Goal: Transaction & Acquisition: Book appointment/travel/reservation

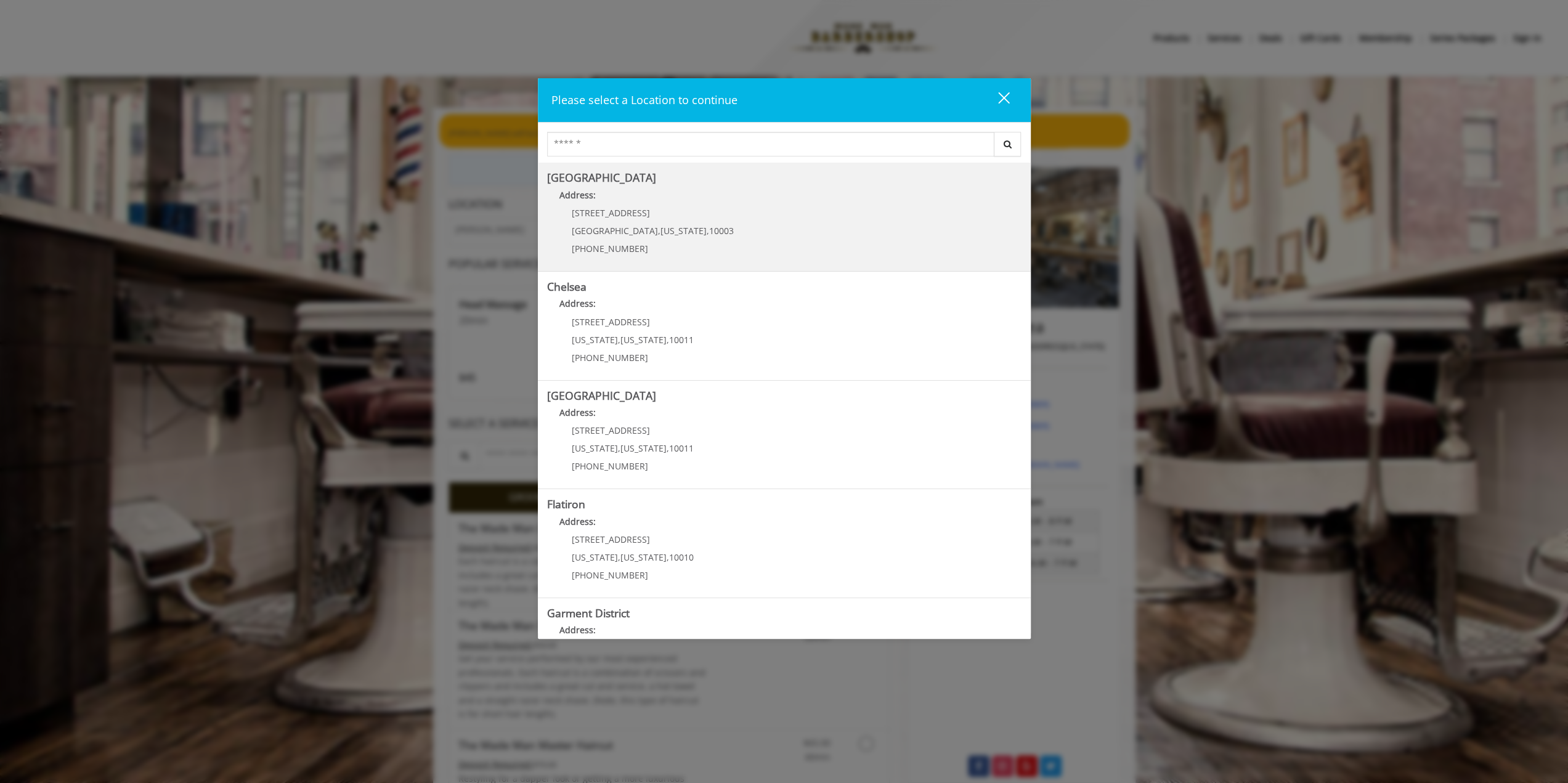
click at [591, 225] on span "Manhattan" at bounding box center [615, 231] width 86 height 12
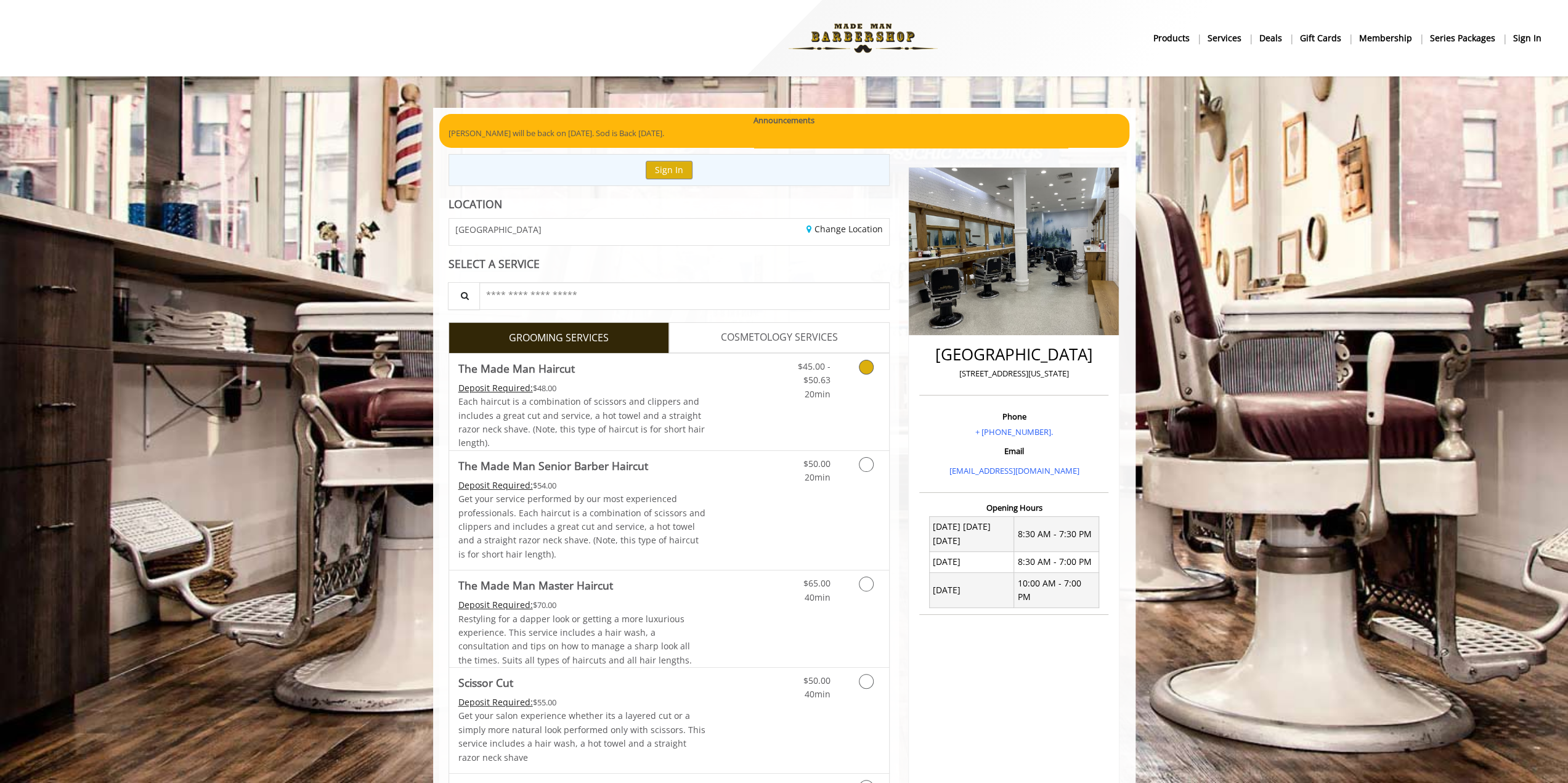
click at [754, 385] on link "Discounted Price" at bounding box center [742, 401] width 73 height 97
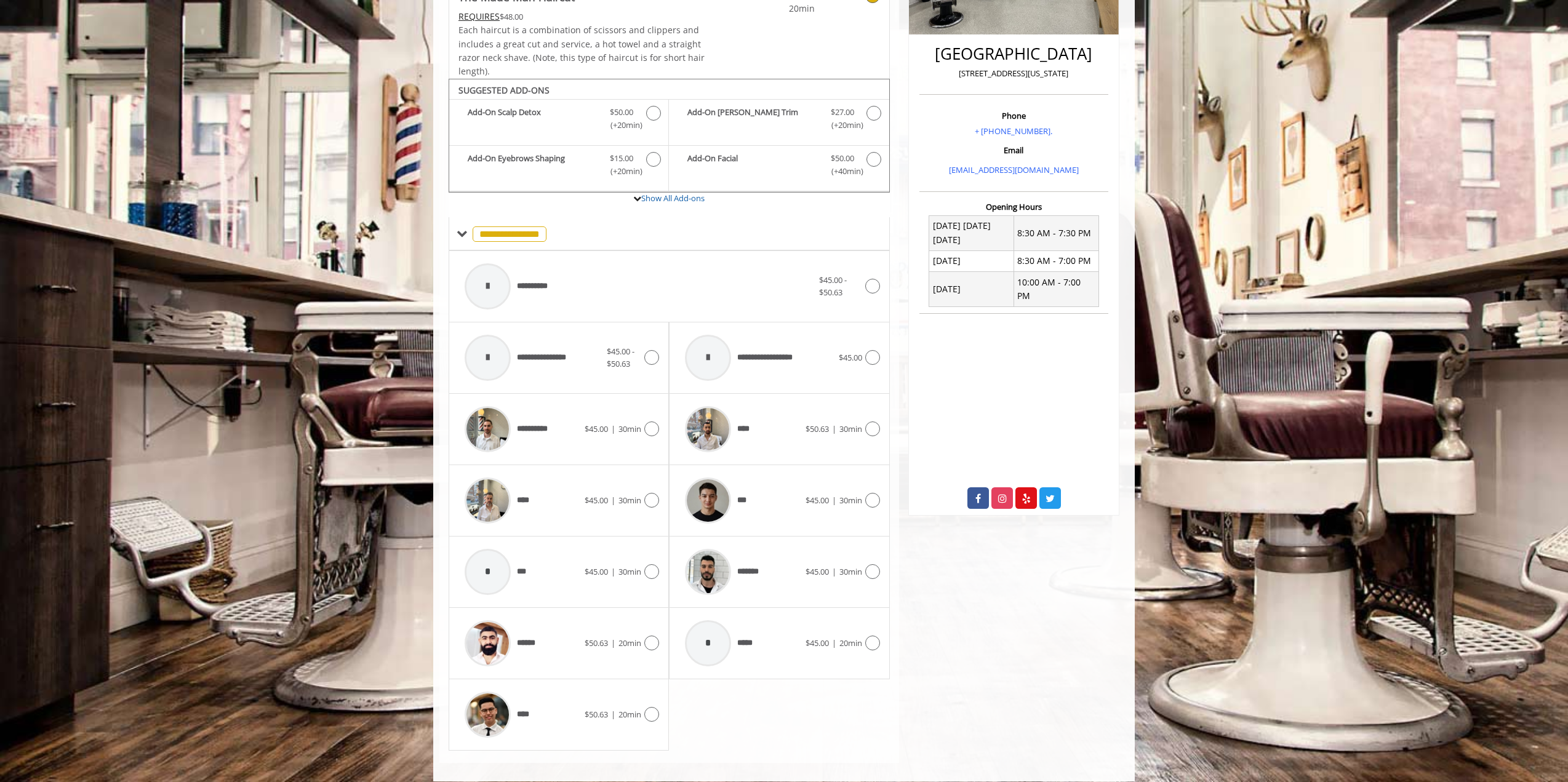
scroll to position [307, 0]
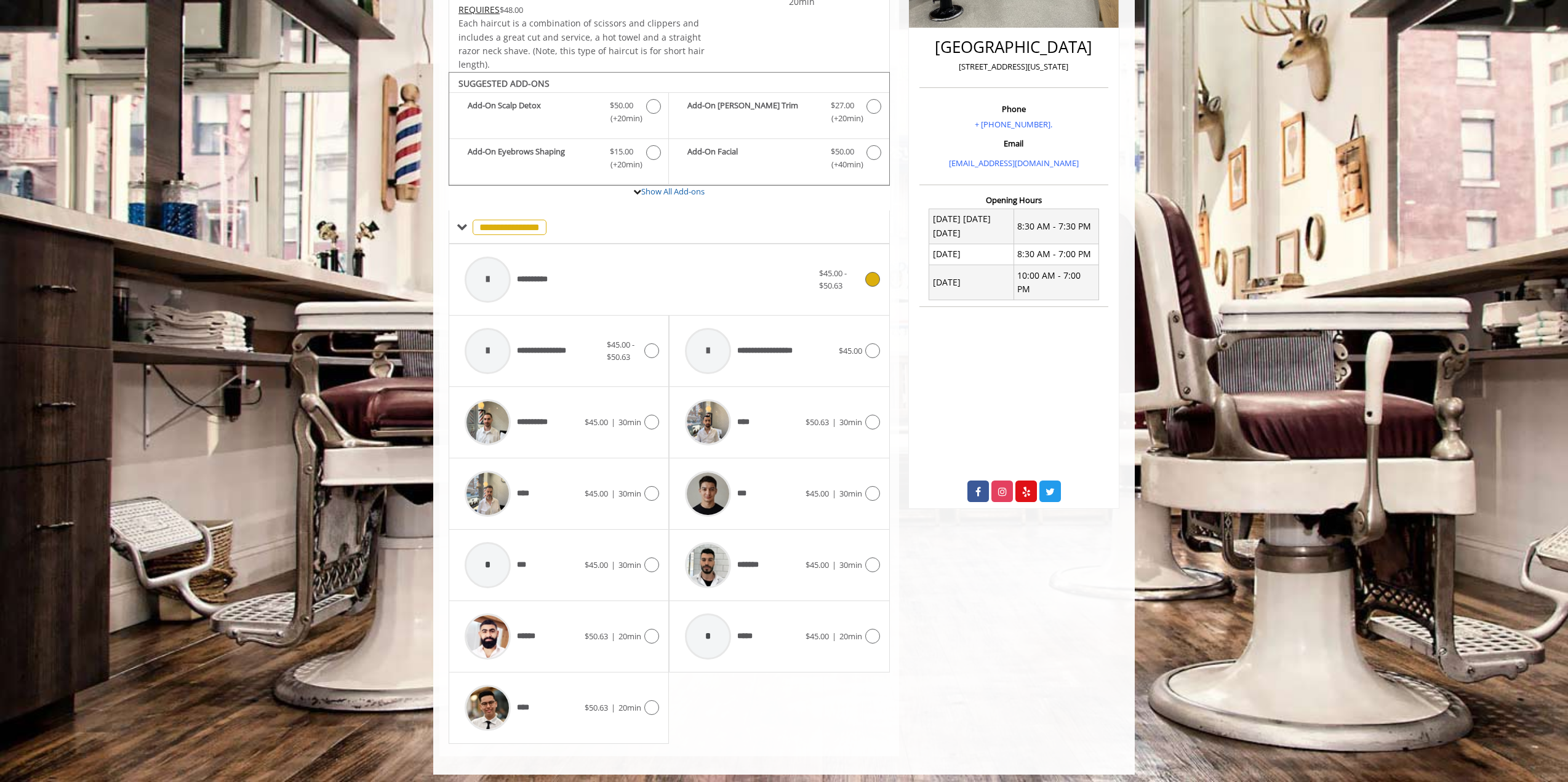
click at [548, 283] on span "**********" at bounding box center [508, 280] width 100 height 59
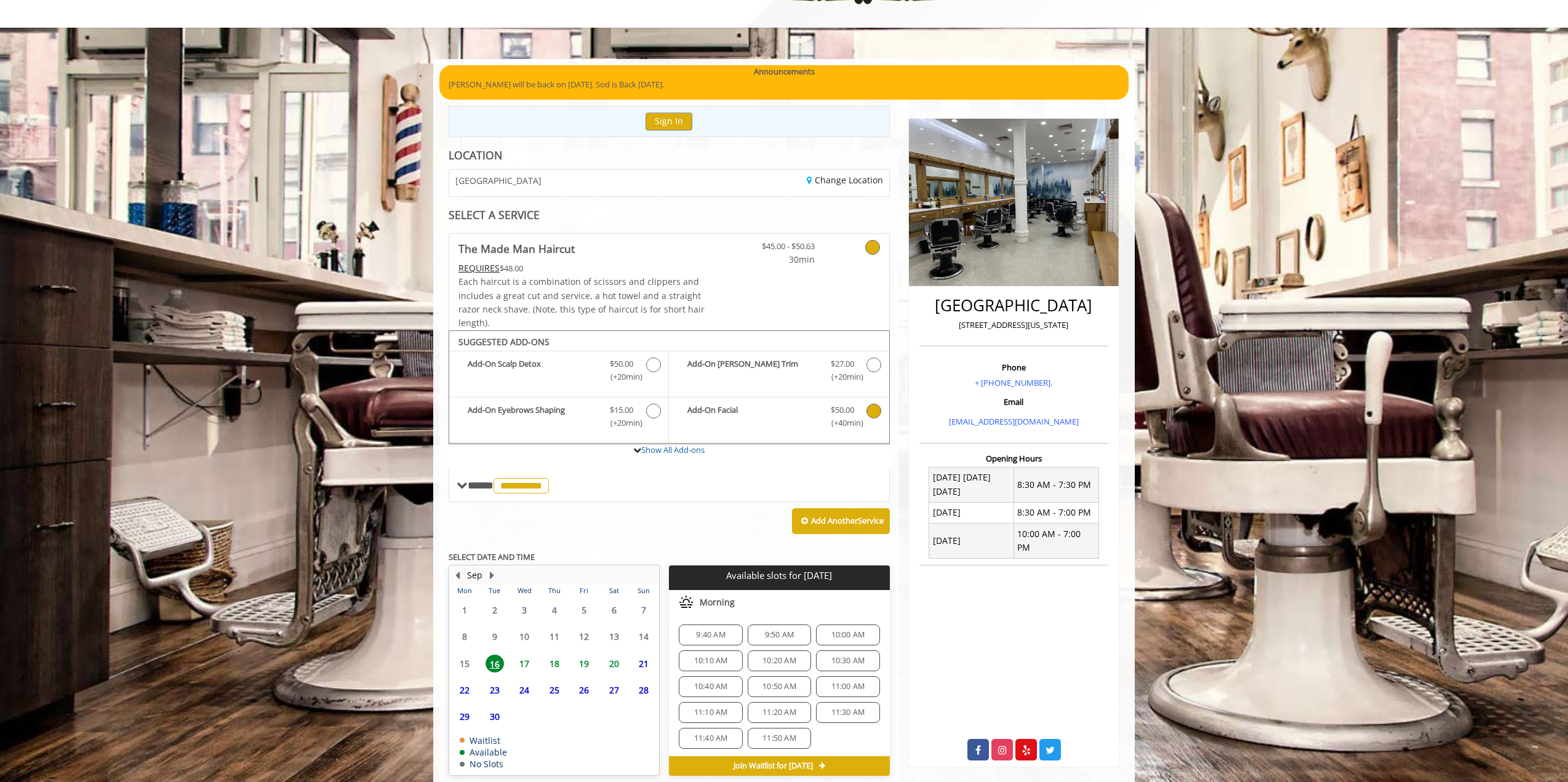
scroll to position [100, 0]
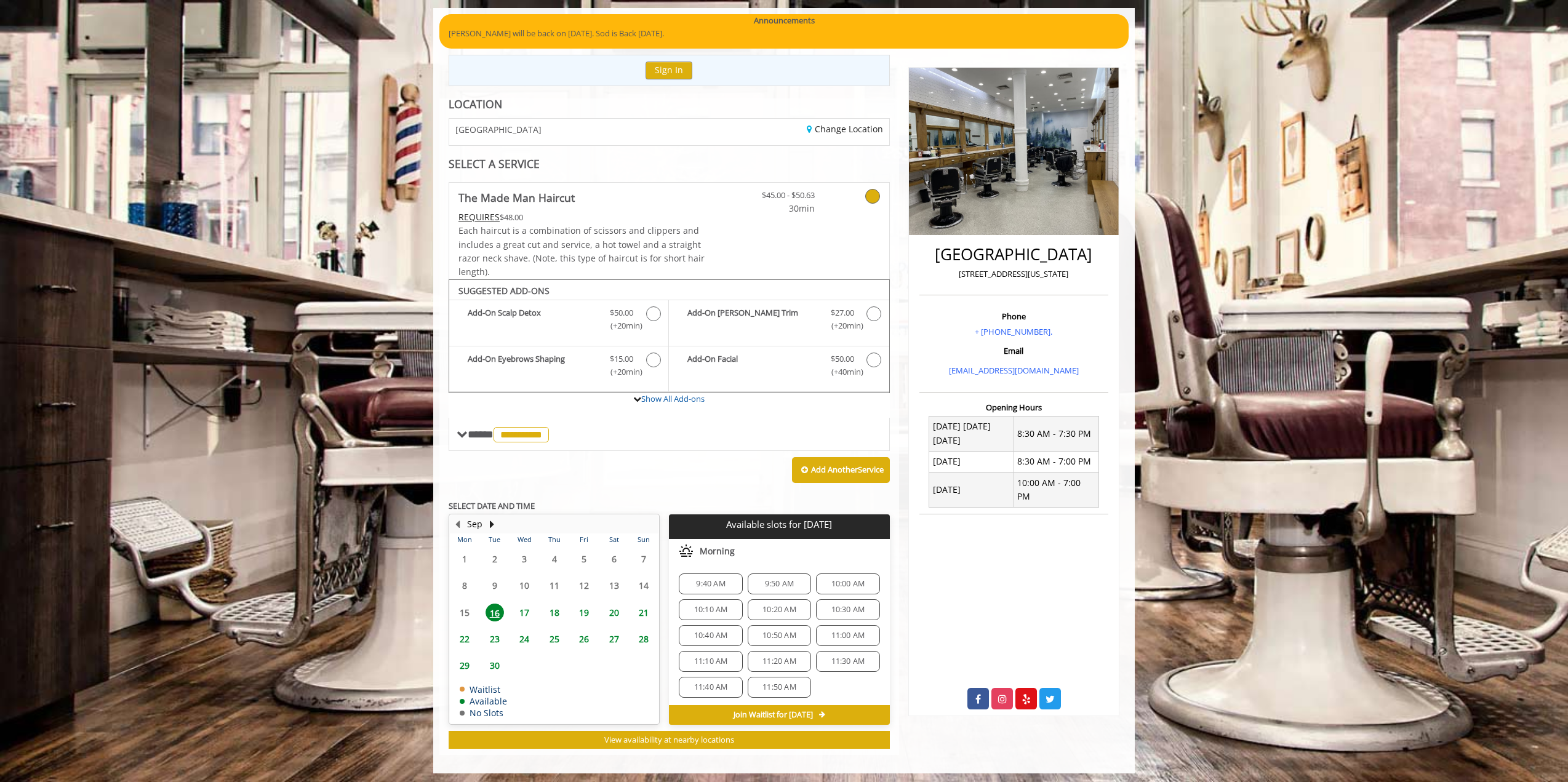
click at [551, 610] on span "18" at bounding box center [554, 612] width 18 height 18
click at [717, 583] on span "8:30 AM" at bounding box center [710, 584] width 29 height 10
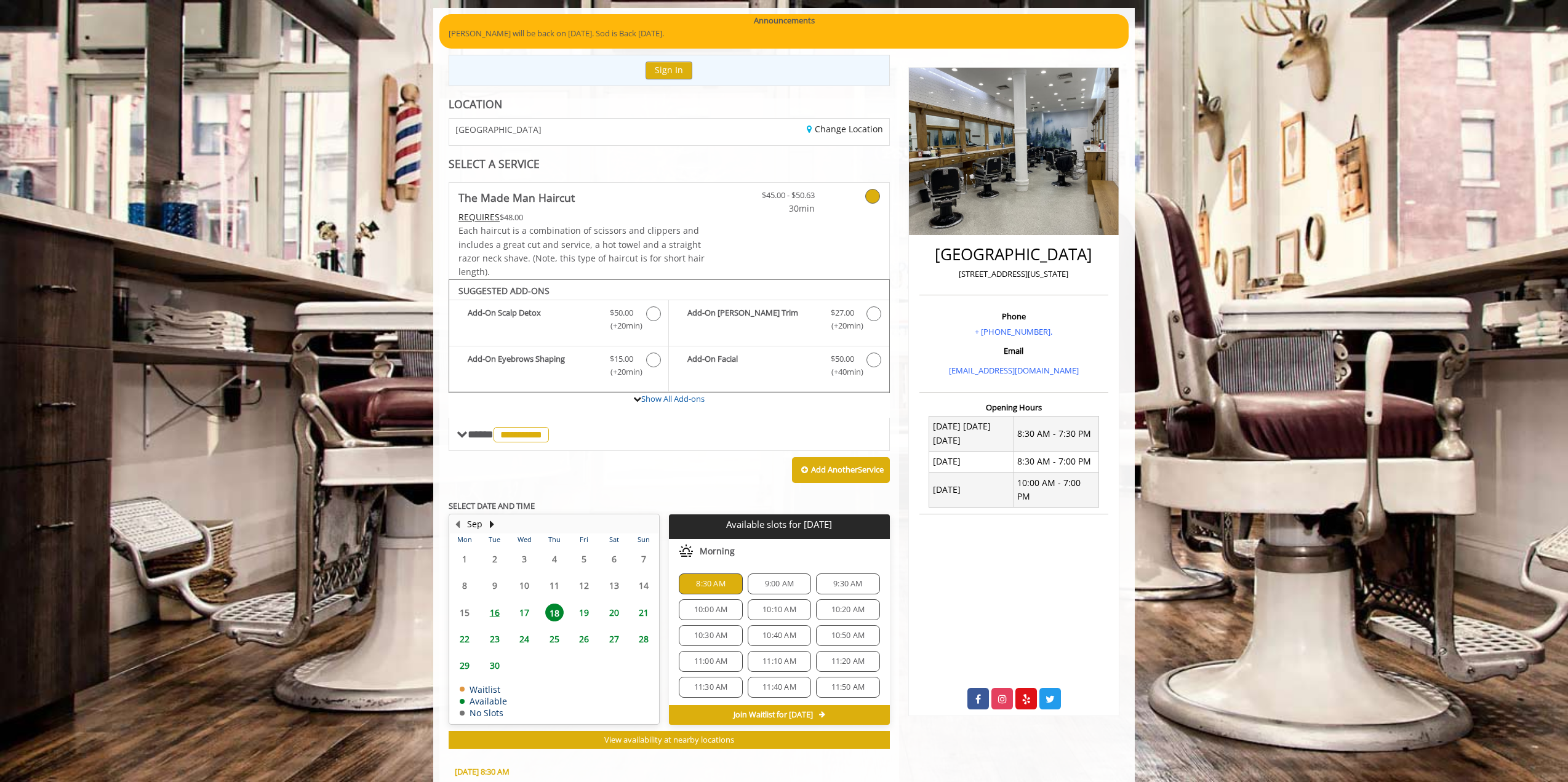
scroll to position [321, 0]
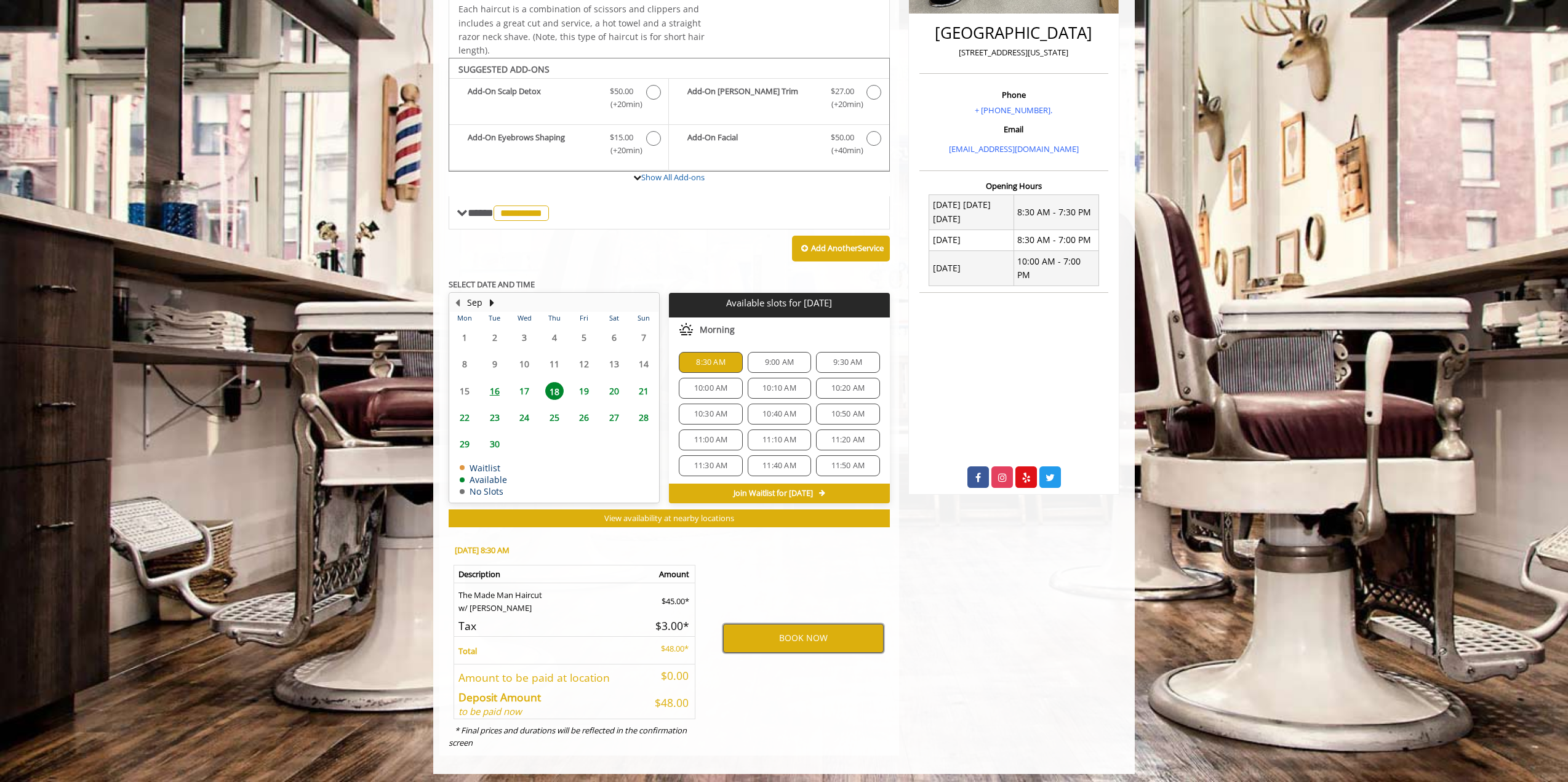
click at [795, 636] on button "BOOK NOW" at bounding box center [803, 637] width 160 height 28
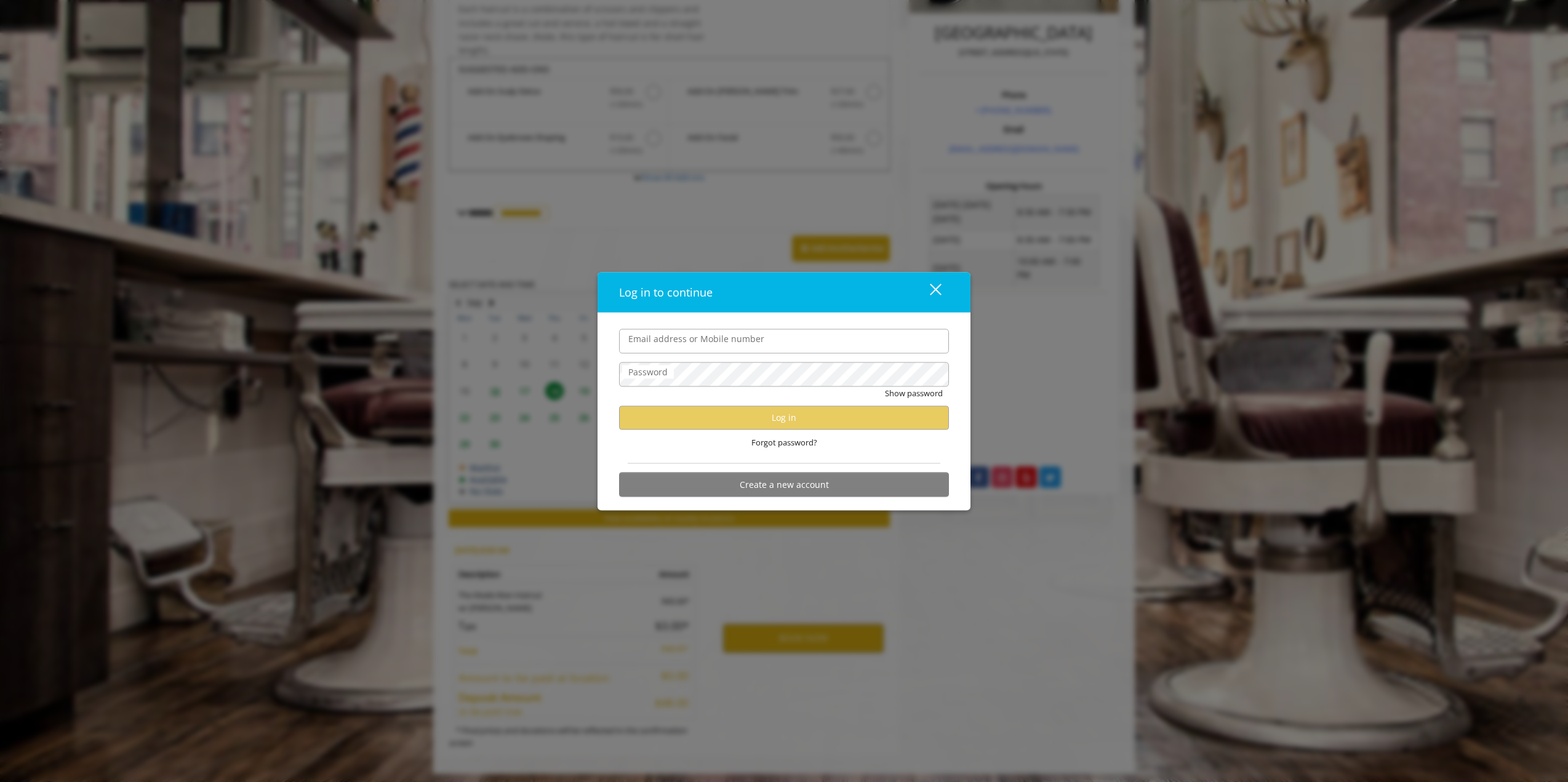
click at [770, 336] on input "Email address or Mobile number" at bounding box center [784, 340] width 330 height 25
type input "**********"
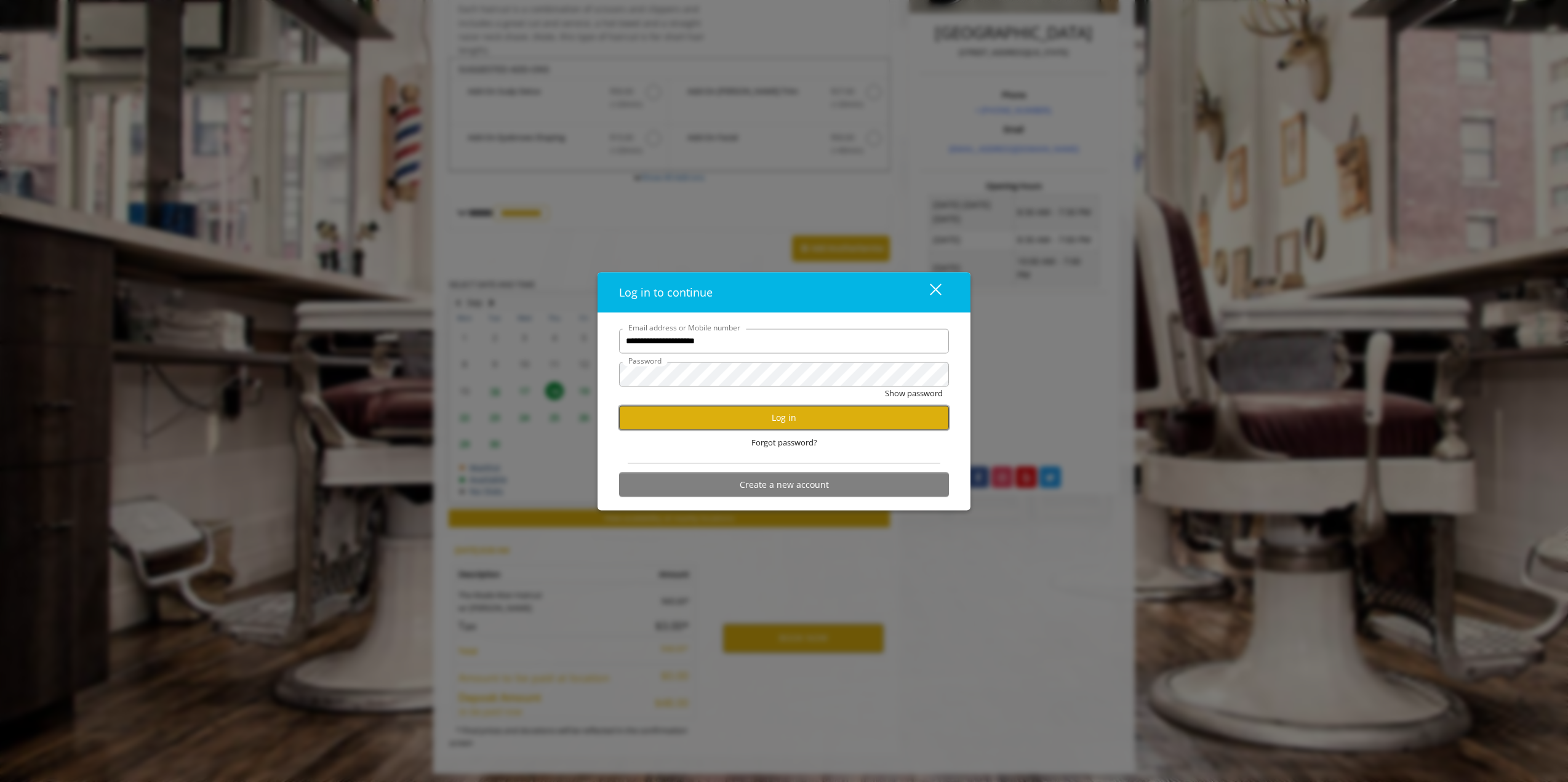
click at [801, 413] on button "Log in" at bounding box center [784, 417] width 330 height 24
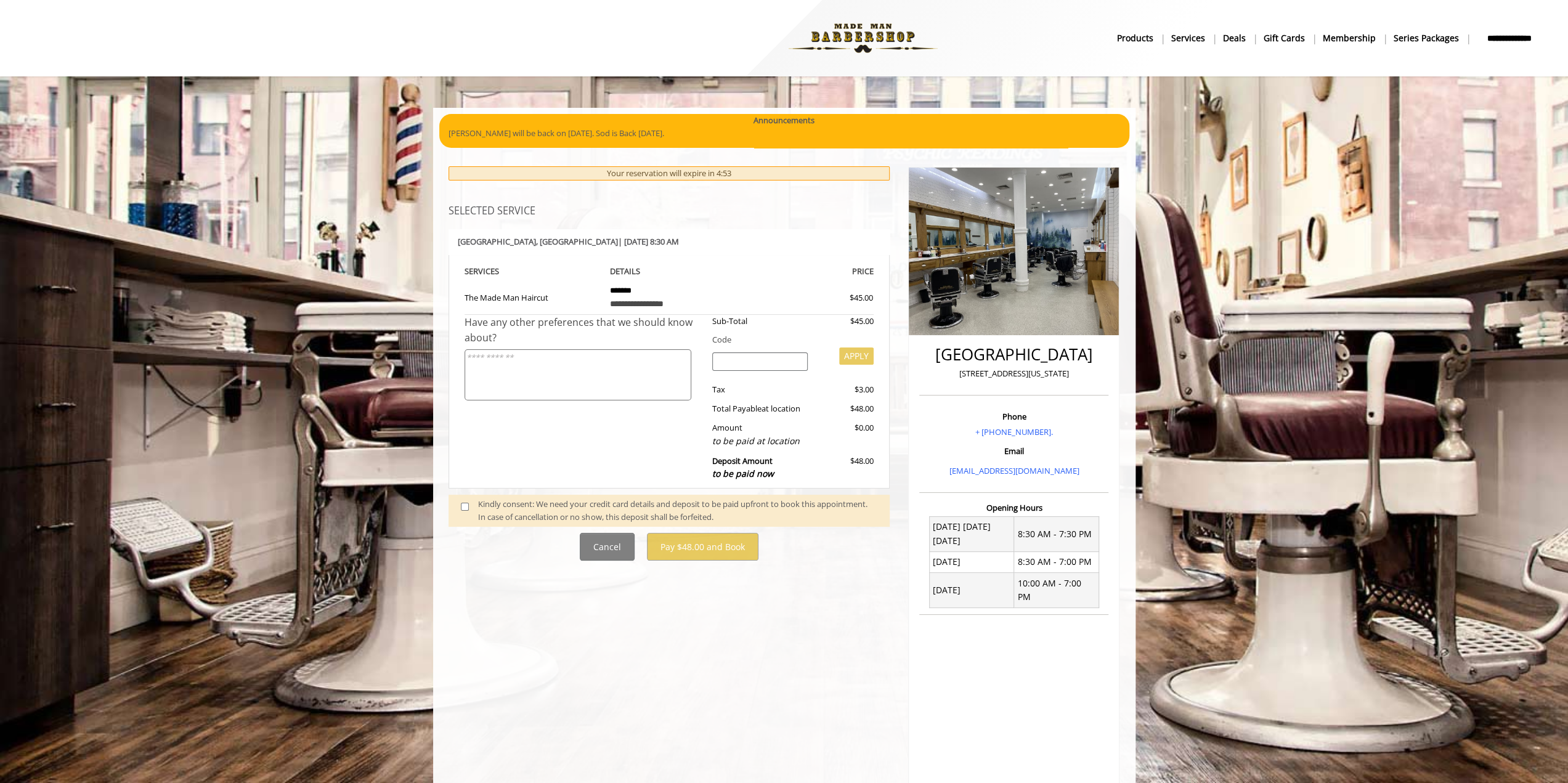
click at [460, 503] on span at bounding box center [470, 511] width 37 height 26
click at [474, 506] on span at bounding box center [470, 511] width 37 height 26
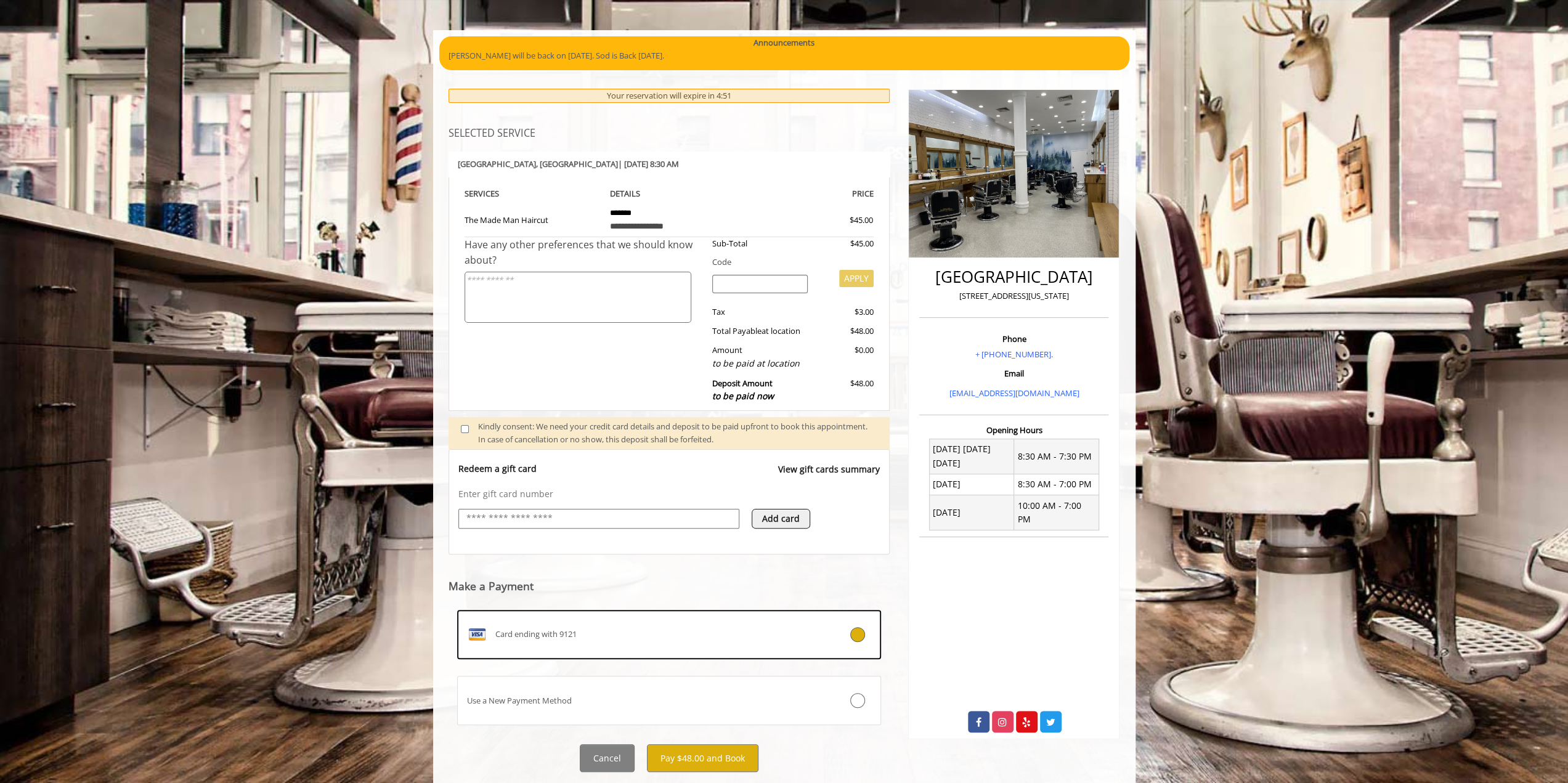
scroll to position [108, 0]
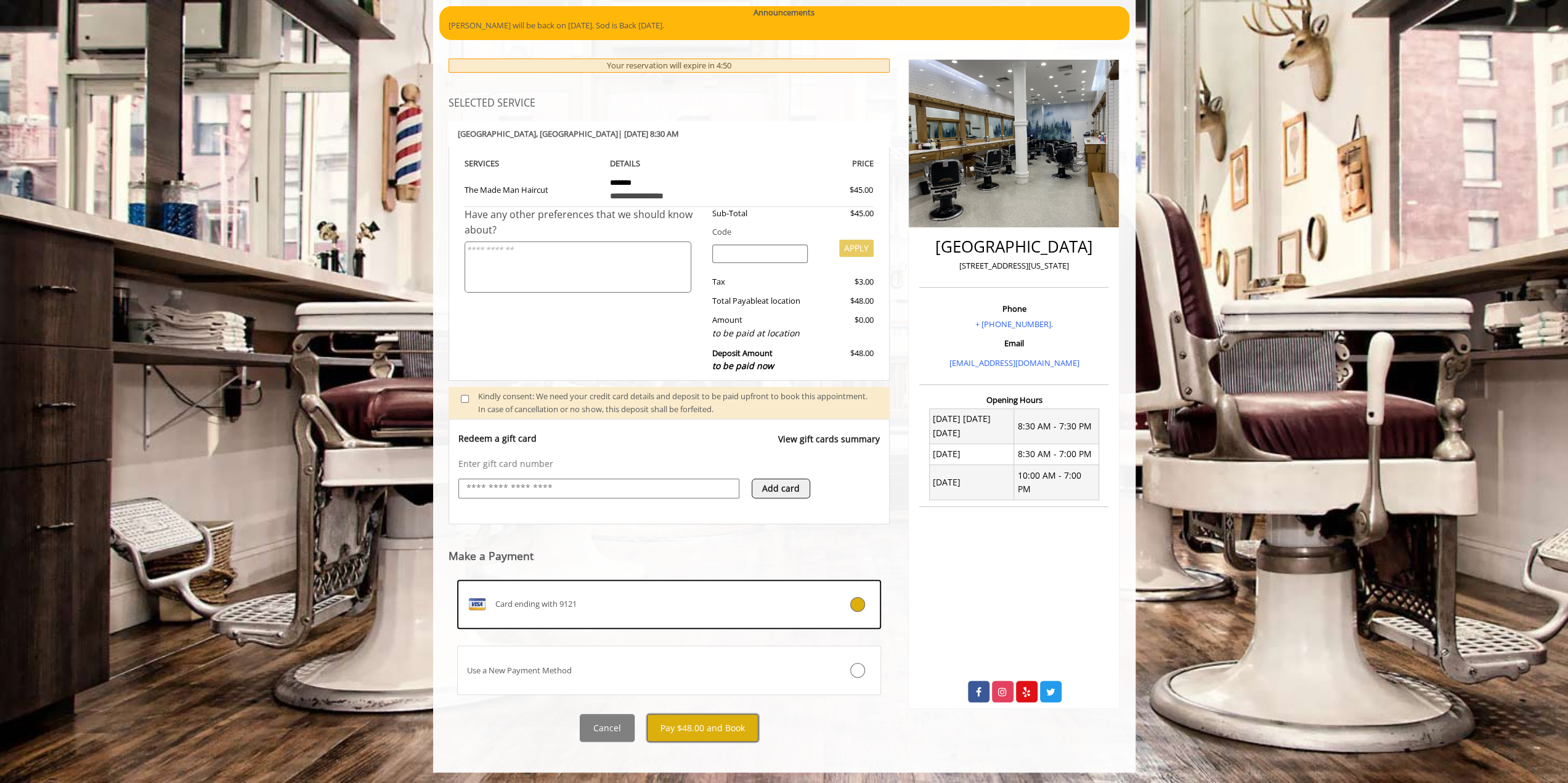
click at [739, 714] on button "Pay $48.00 and Book" at bounding box center [702, 728] width 111 height 28
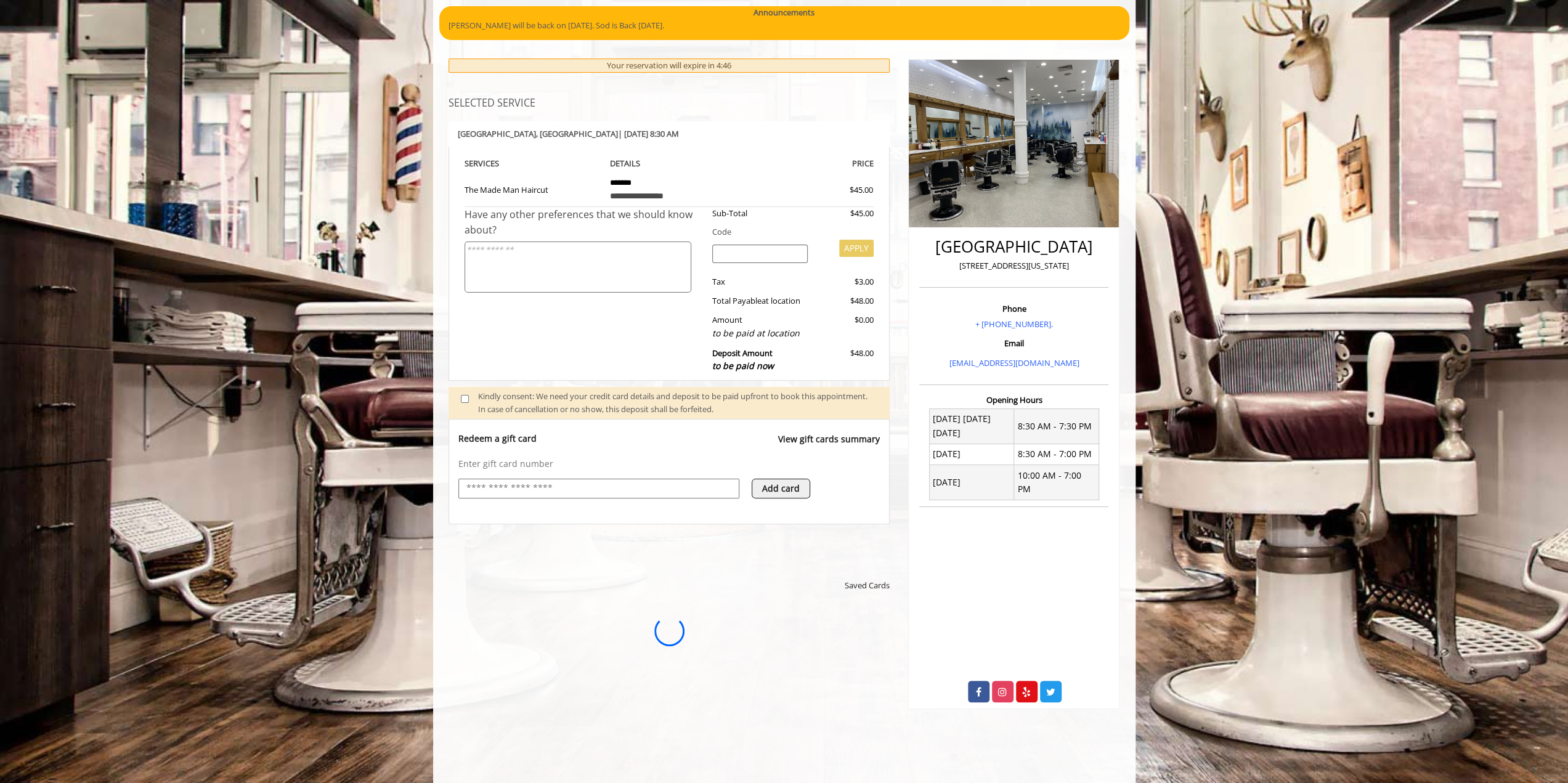
scroll to position [0, 0]
